Goal: Task Accomplishment & Management: Manage account settings

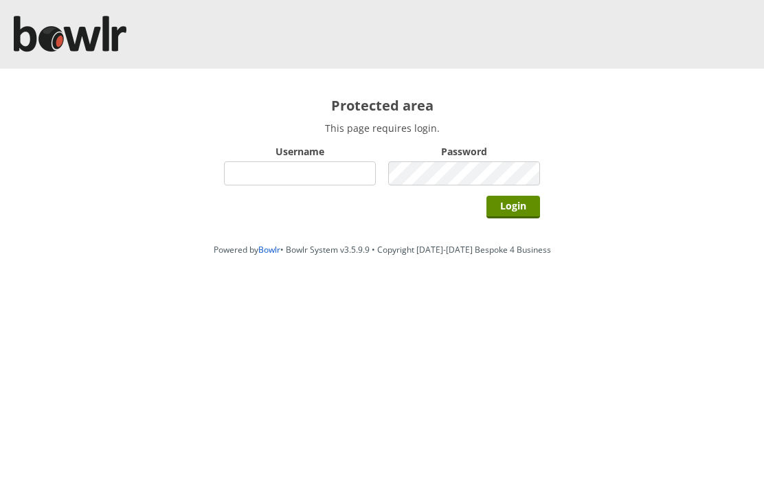
click at [329, 174] on input "Username" at bounding box center [300, 173] width 152 height 24
type input "Hornseaindoorbowlsclub"
click at [523, 211] on input "Login" at bounding box center [513, 207] width 54 height 23
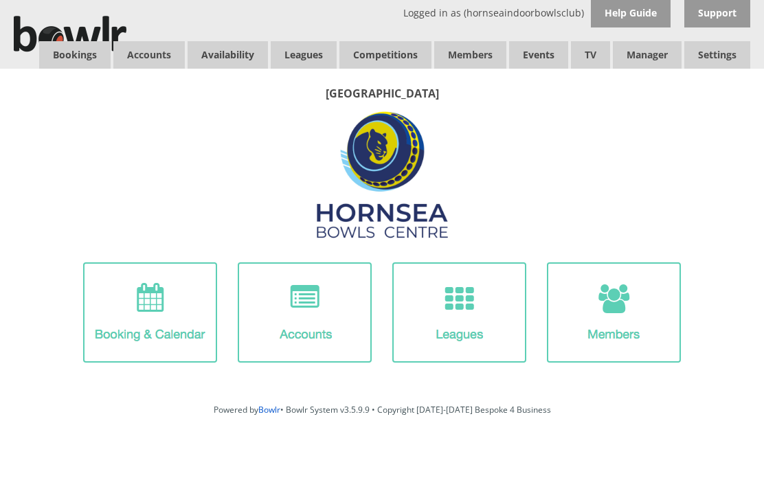
click at [0, 0] on link "Members list" at bounding box center [0, 0] width 0 height 0
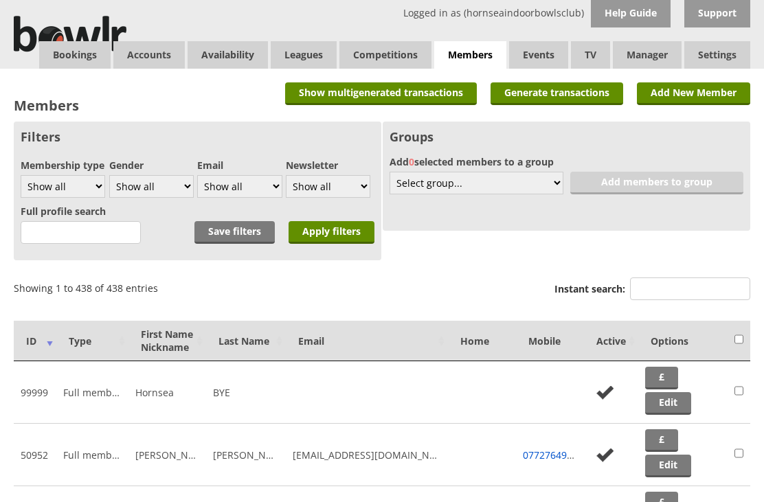
click at [49, 240] on input "text" at bounding box center [81, 232] width 120 height 23
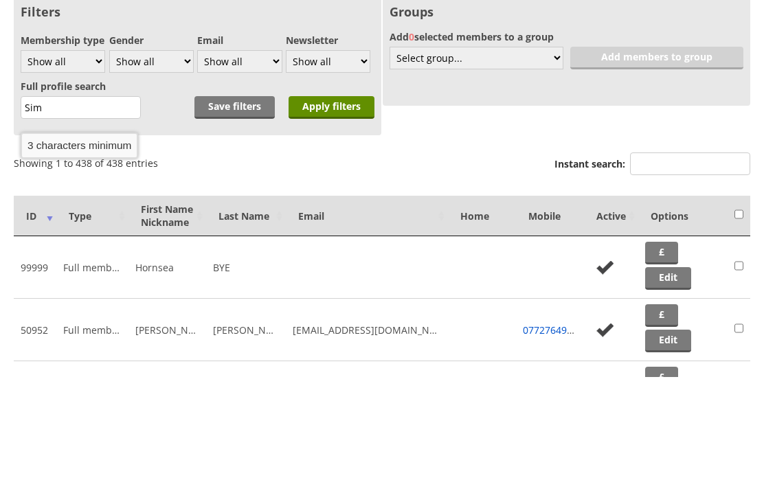
type input "Sim"
click at [328, 221] on input "Apply filters" at bounding box center [331, 232] width 86 height 23
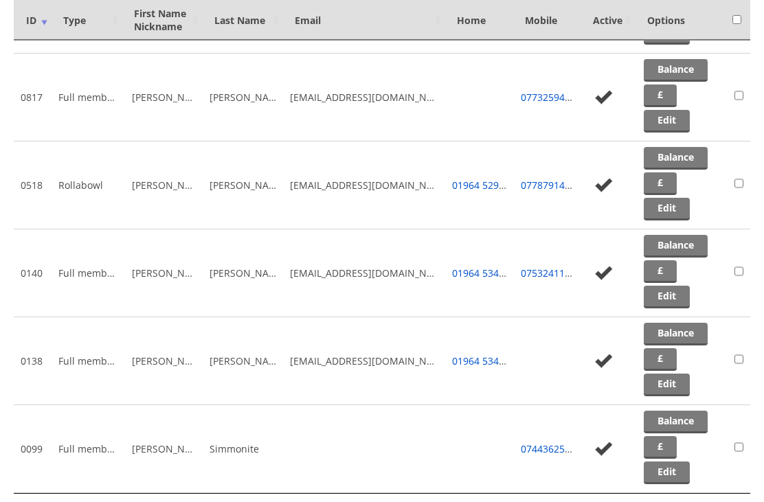
scroll to position [483, 0]
click at [672, 216] on link "Edit" at bounding box center [666, 209] width 46 height 23
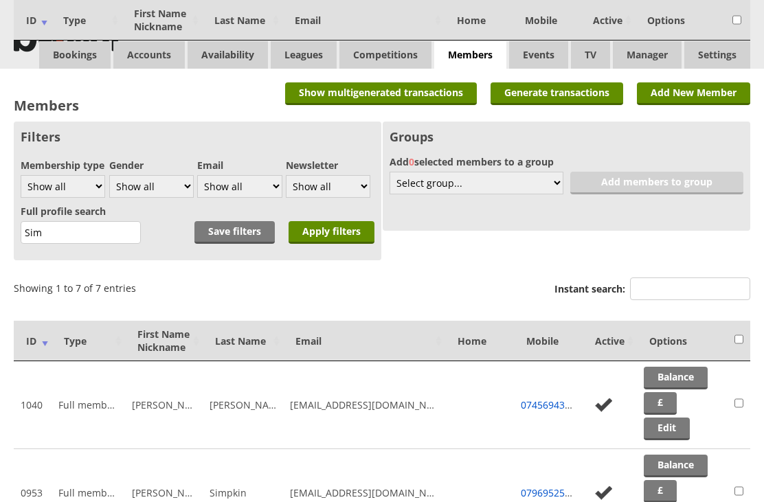
scroll to position [527, 0]
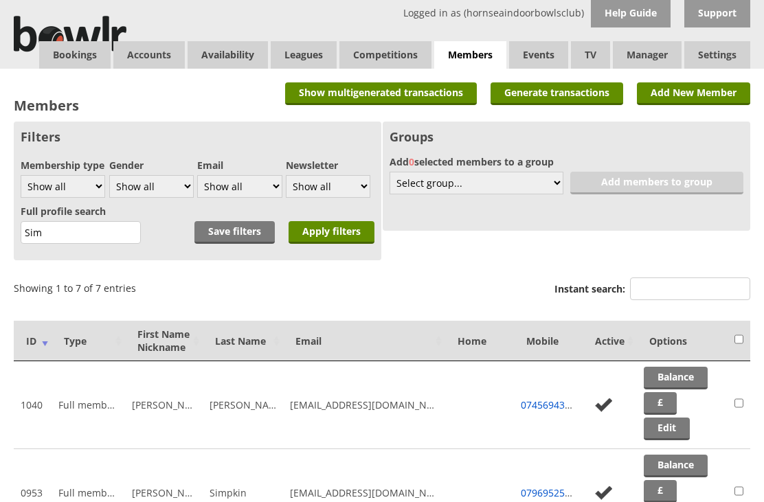
scroll to position [125, 0]
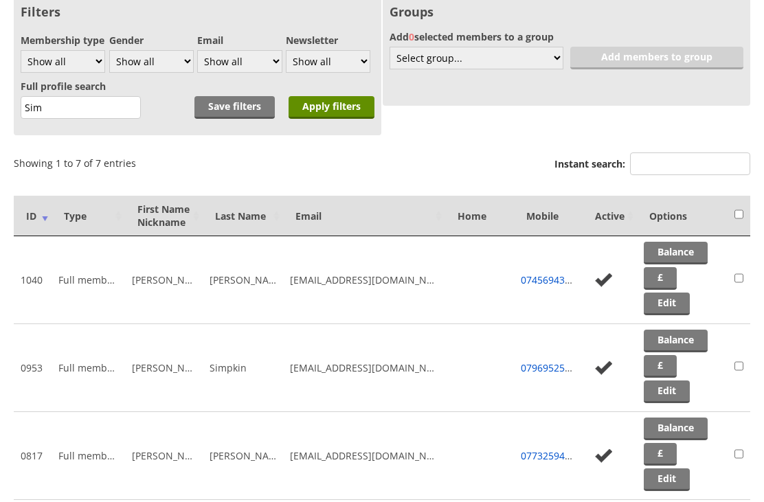
click at [55, 117] on input "Sim" at bounding box center [81, 107] width 120 height 23
type input "S"
click at [57, 115] on input "Dov" at bounding box center [81, 107] width 120 height 23
type input "Dob"
click at [336, 114] on input "Apply filters" at bounding box center [331, 107] width 86 height 23
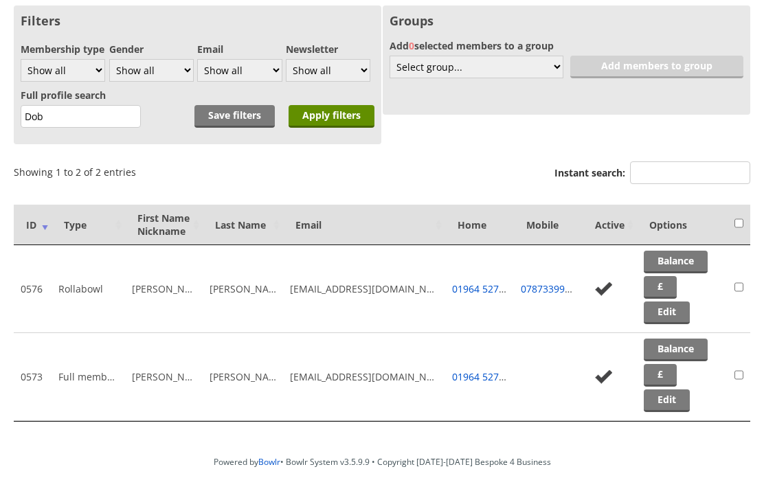
scroll to position [120, 0]
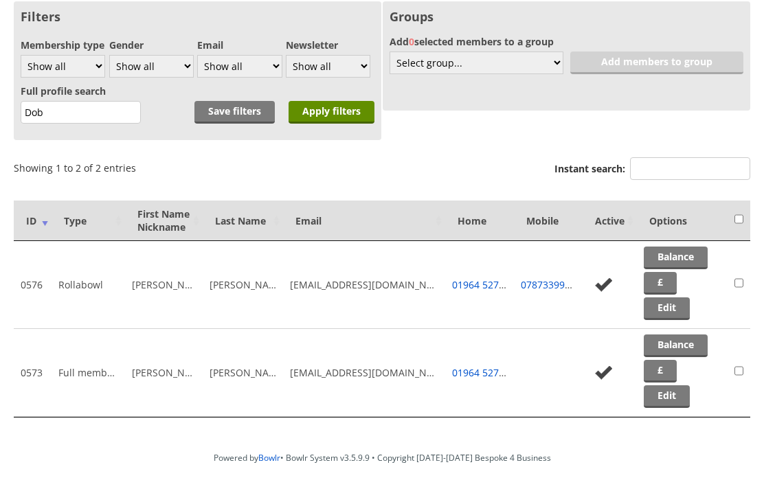
click at [671, 320] on link "Edit" at bounding box center [666, 308] width 46 height 23
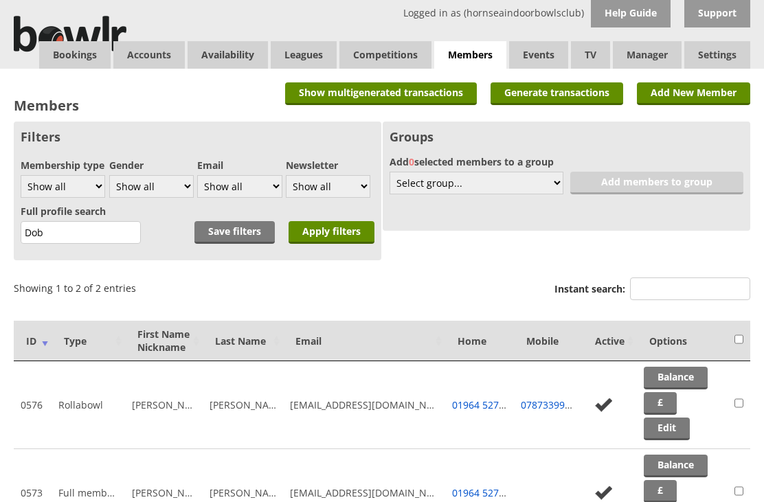
scroll to position [164, 0]
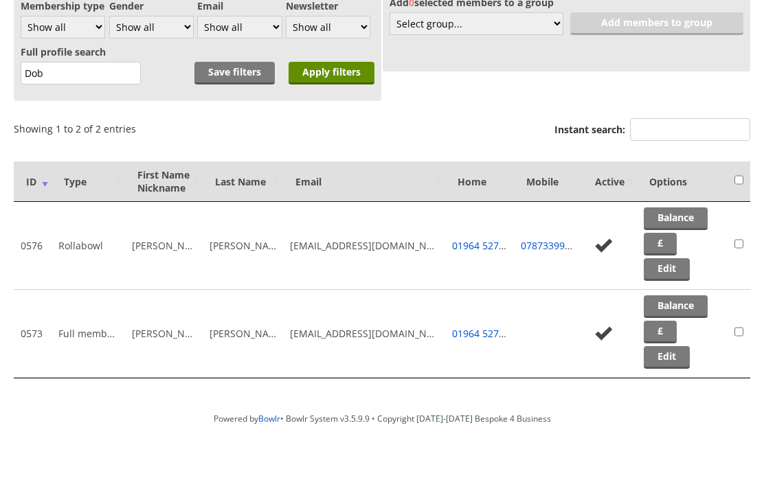
click at [675, 356] on link "Edit" at bounding box center [666, 357] width 46 height 23
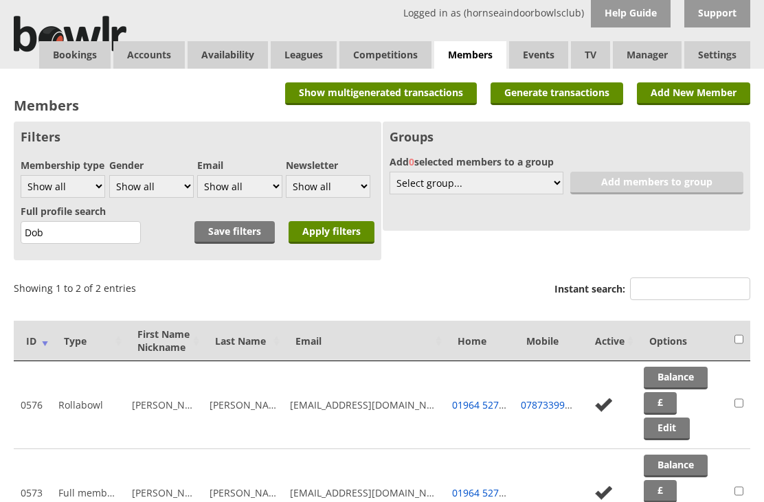
scroll to position [164, 0]
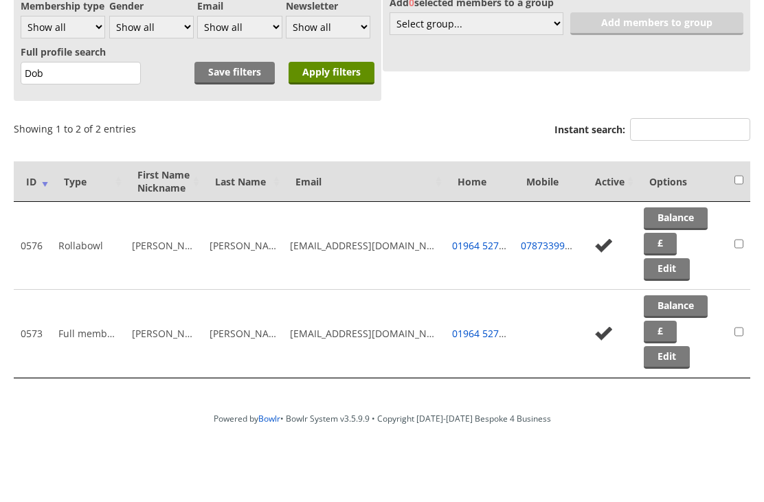
click at [48, 70] on input "Dob" at bounding box center [81, 73] width 120 height 23
type input "D"
type input "Foo"
click at [331, 71] on input "Apply filters" at bounding box center [331, 73] width 86 height 23
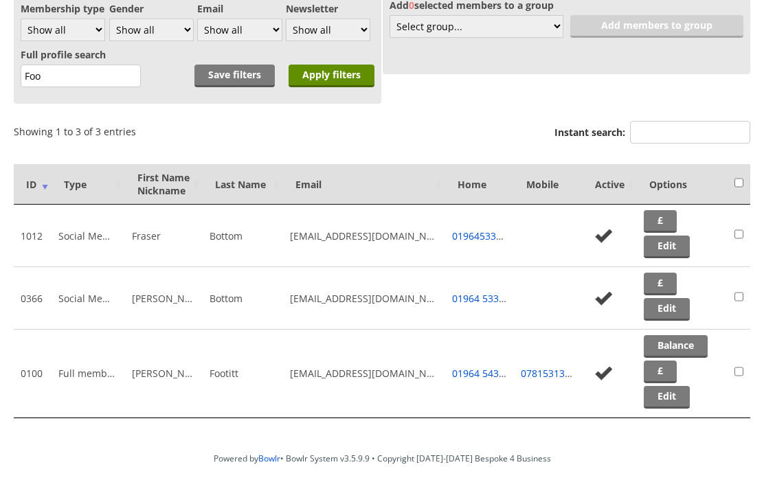
scroll to position [157, 0]
click at [669, 408] on link "Edit" at bounding box center [666, 396] width 46 height 23
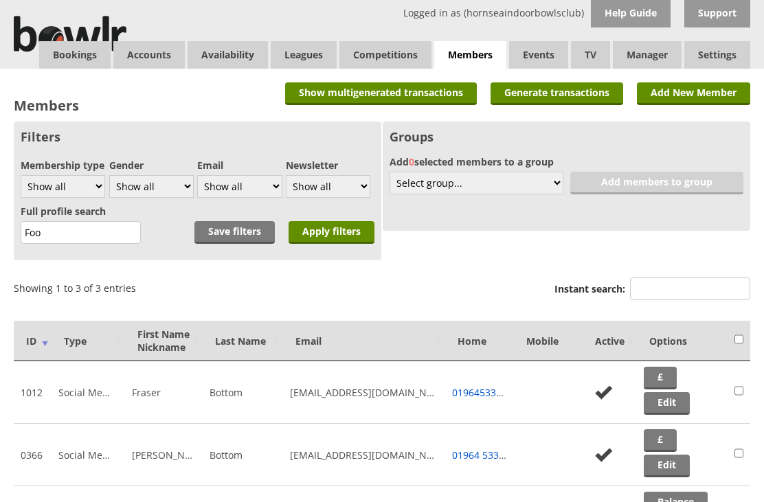
click at [78, 49] on link "Bookings" at bounding box center [74, 54] width 71 height 27
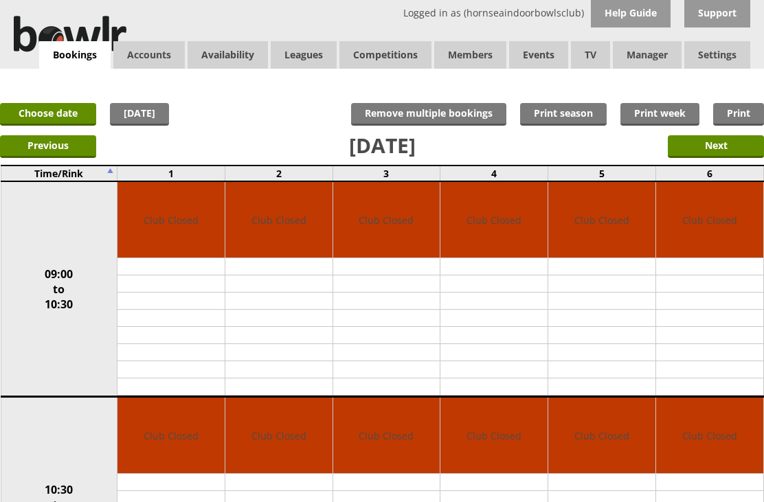
click at [735, 145] on input "Next" at bounding box center [715, 146] width 96 height 23
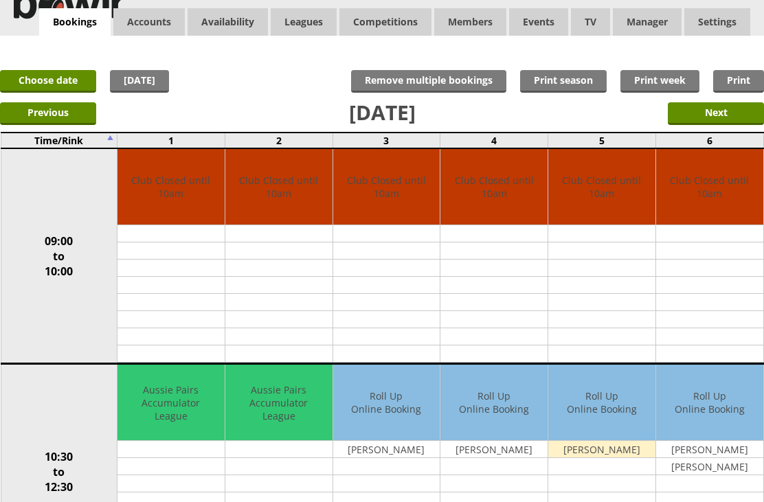
scroll to position [33, 0]
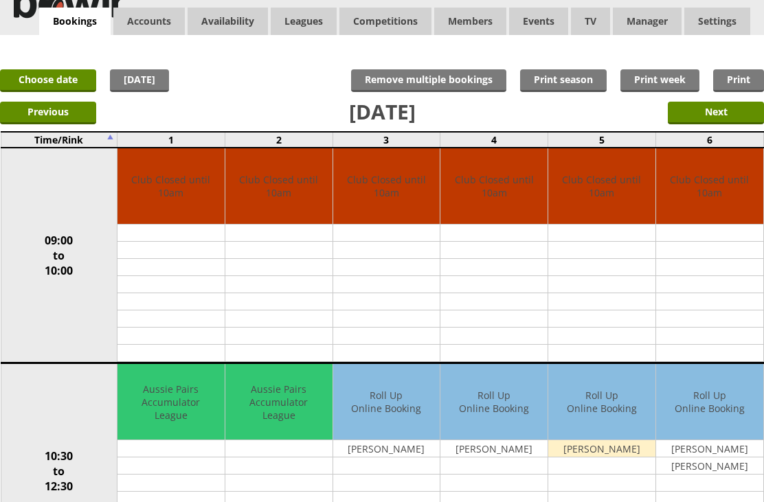
click at [732, 111] on input "Next" at bounding box center [715, 113] width 96 height 23
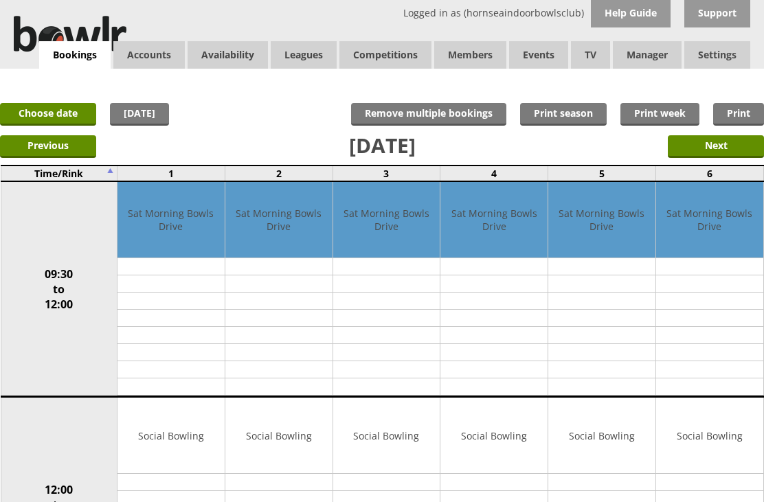
click at [722, 152] on input "Next" at bounding box center [715, 146] width 96 height 23
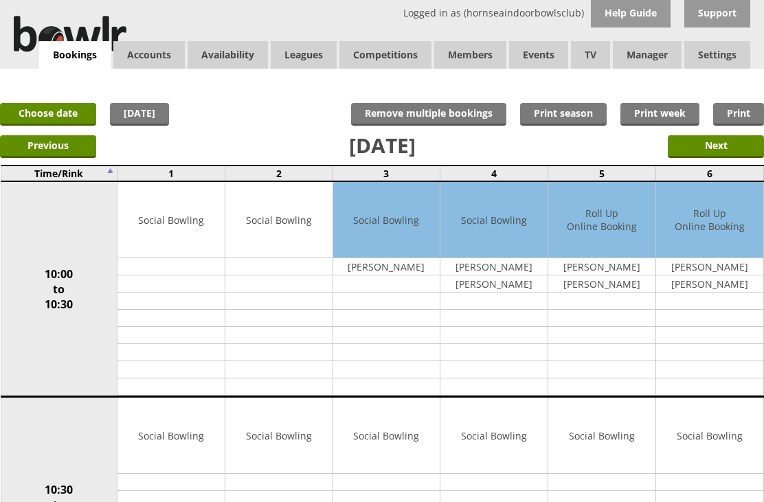
click at [728, 150] on input "Next" at bounding box center [715, 146] width 96 height 23
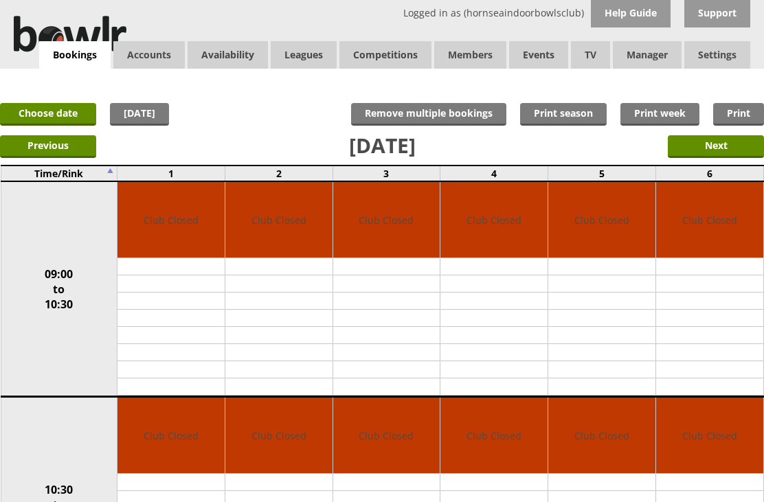
click at [718, 148] on input "Next" at bounding box center [715, 146] width 96 height 23
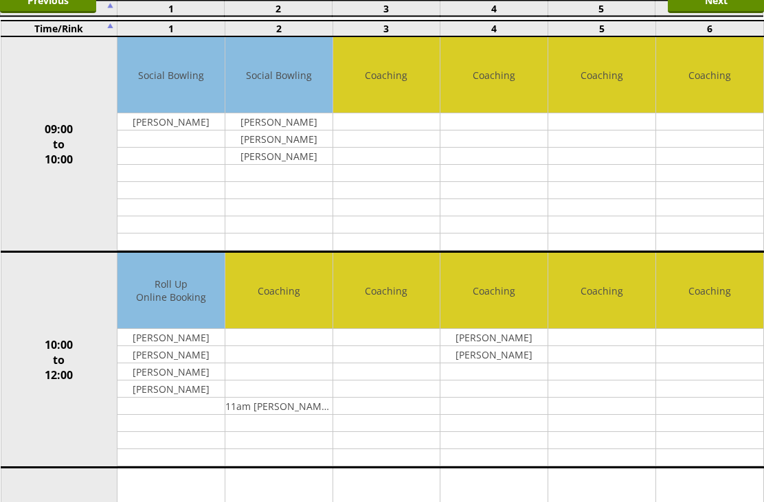
scroll to position [231, 0]
